Goal: Information Seeking & Learning: Learn about a topic

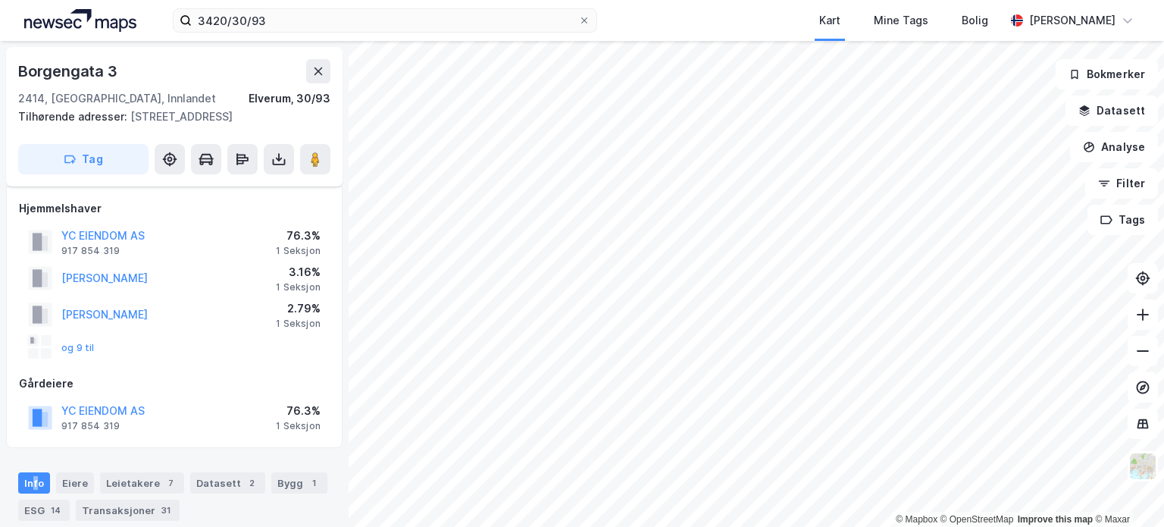
scroll to position [152, 0]
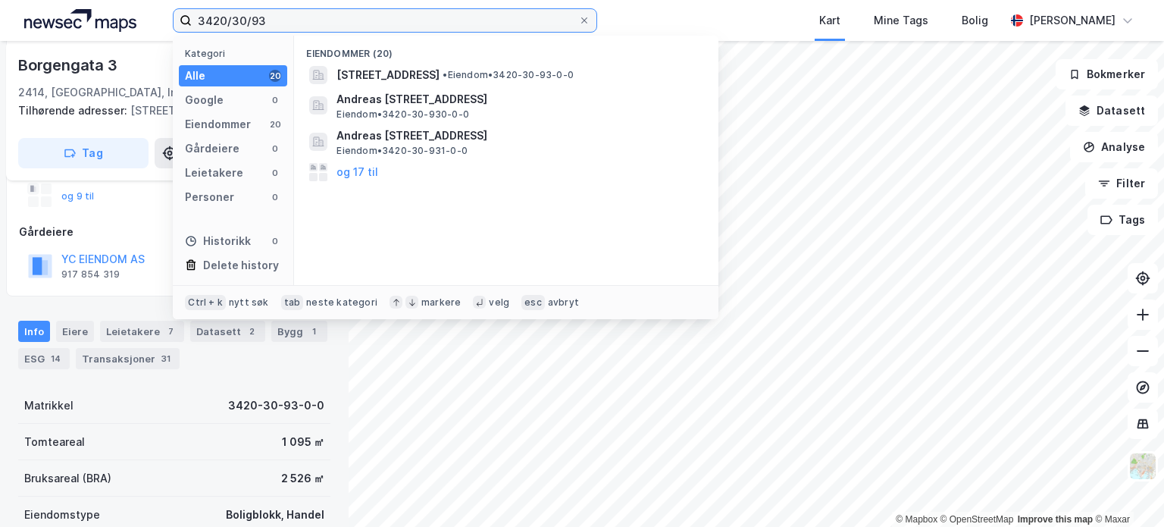
drag, startPoint x: 311, startPoint y: 23, endPoint x: 0, endPoint y: -33, distance: 316.5
click at [0, 0] on html "3420/30/93 Kategori Alle 20 Google 0 Eiendommer 20 Gårdeiere 0 Leietakere 0 Per…" at bounding box center [582, 263] width 1164 height 527
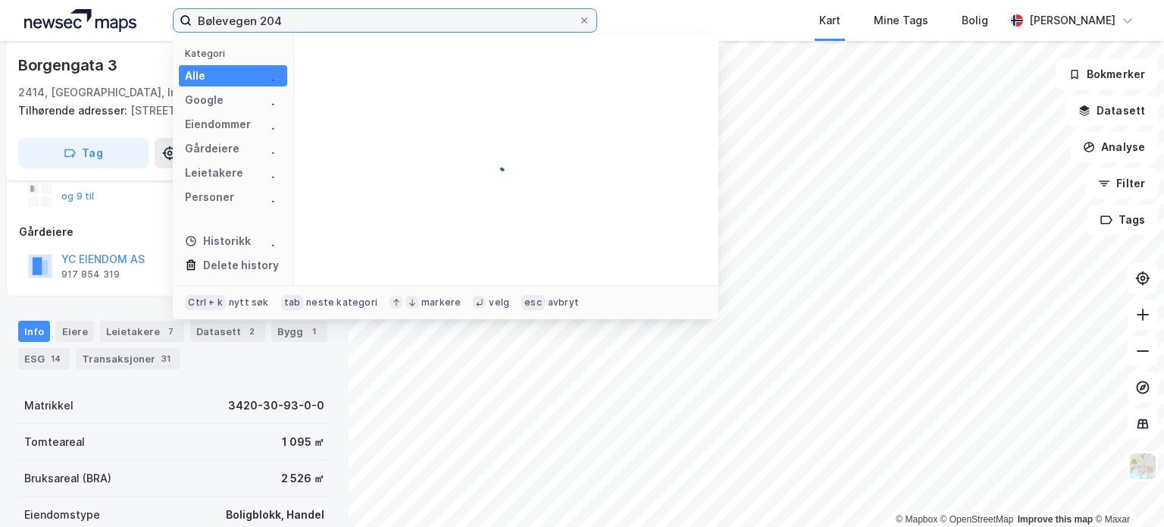
type input "Bølevegen 204"
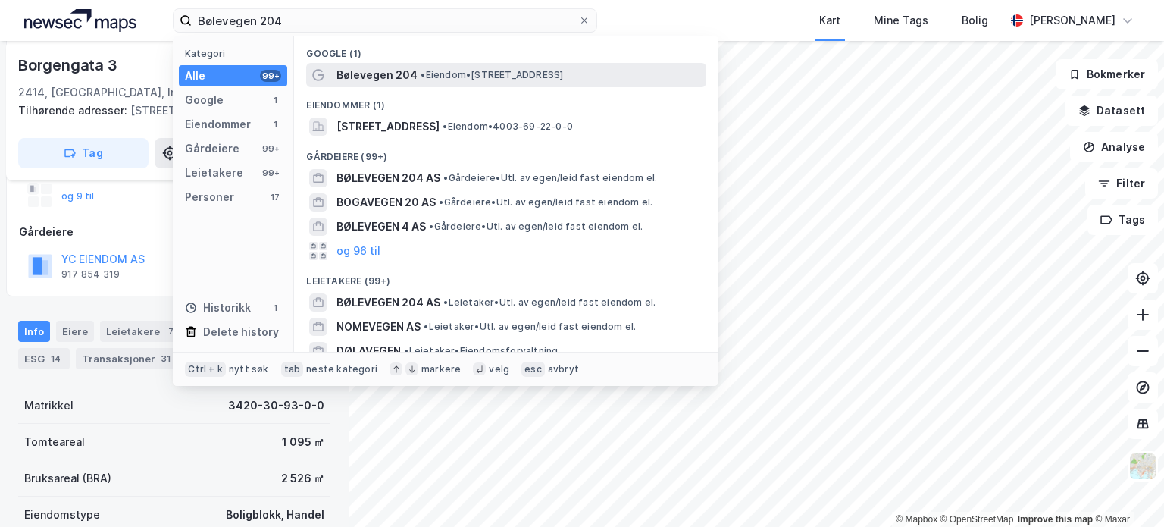
click at [373, 70] on span "Bølevegen 204" at bounding box center [376, 75] width 81 height 18
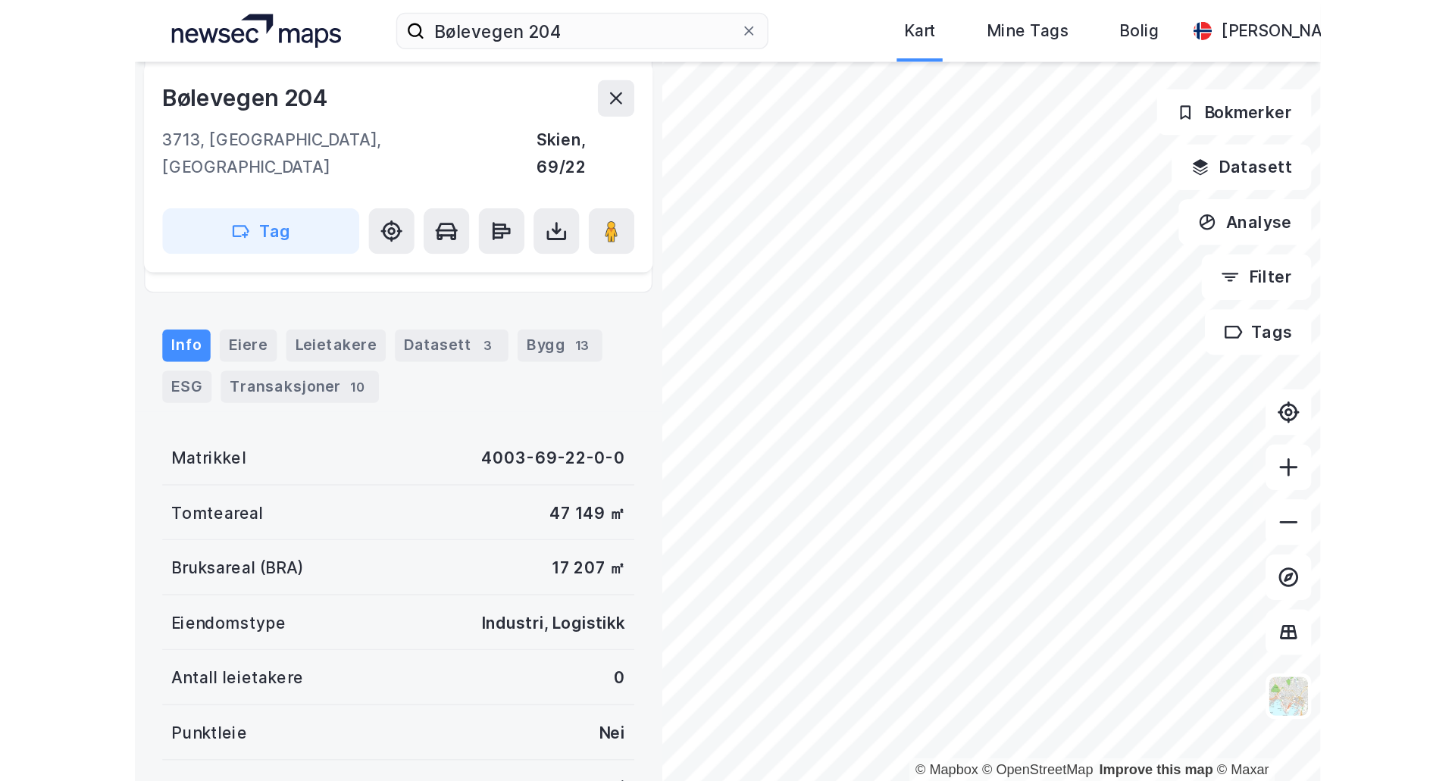
scroll to position [44, 0]
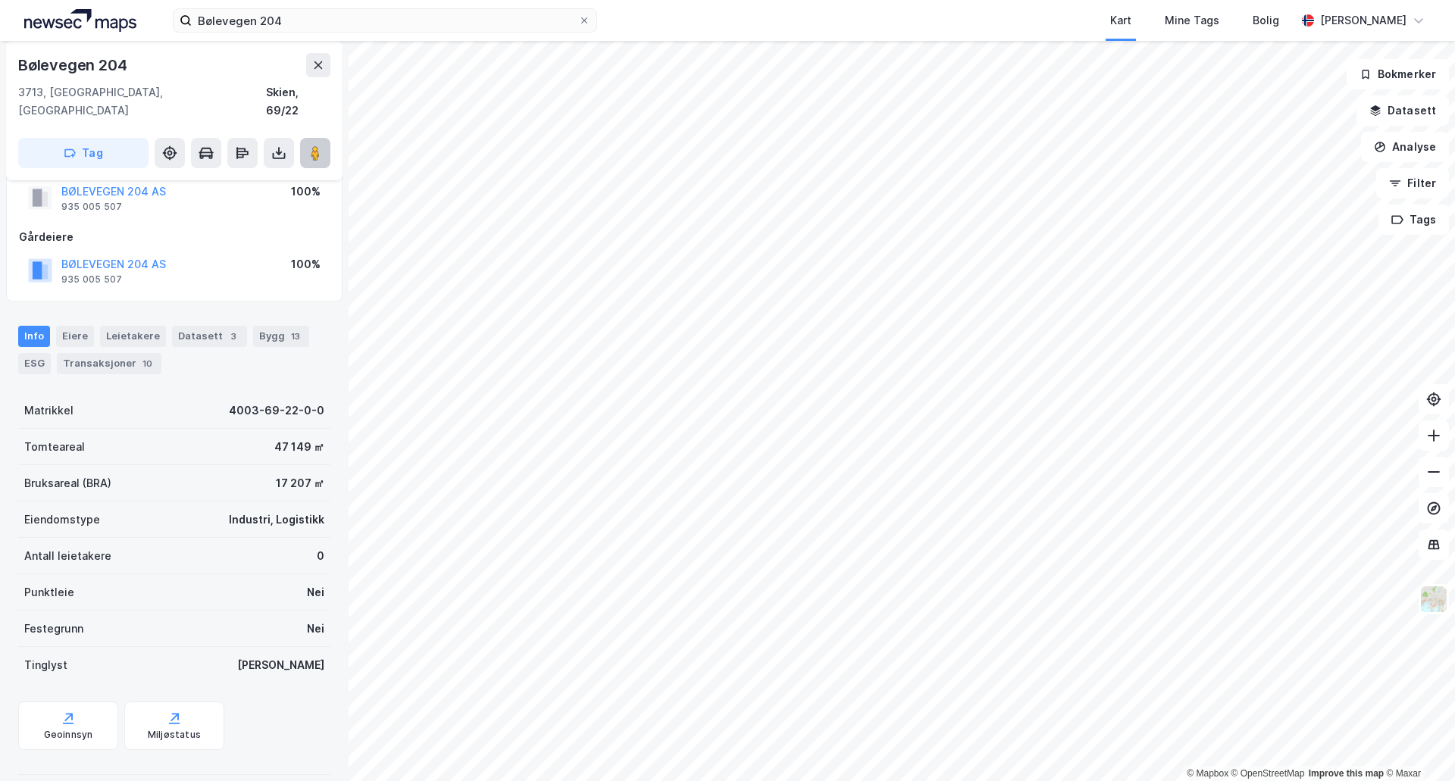
click at [312, 145] on image at bounding box center [315, 152] width 9 height 15
click at [103, 353] on div "Transaksjoner 10" at bounding box center [109, 363] width 105 height 21
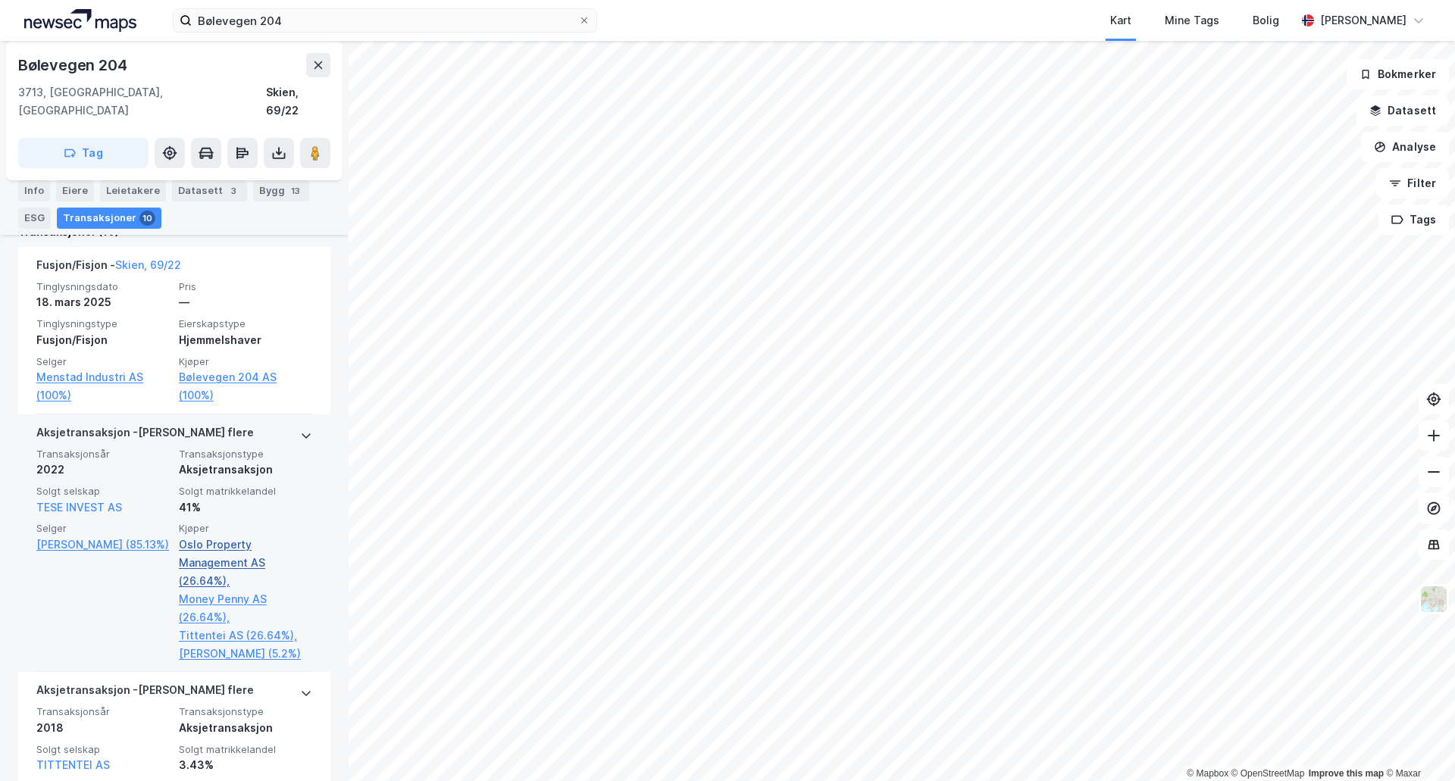
scroll to position [379, 0]
